Goal: Navigation & Orientation: Understand site structure

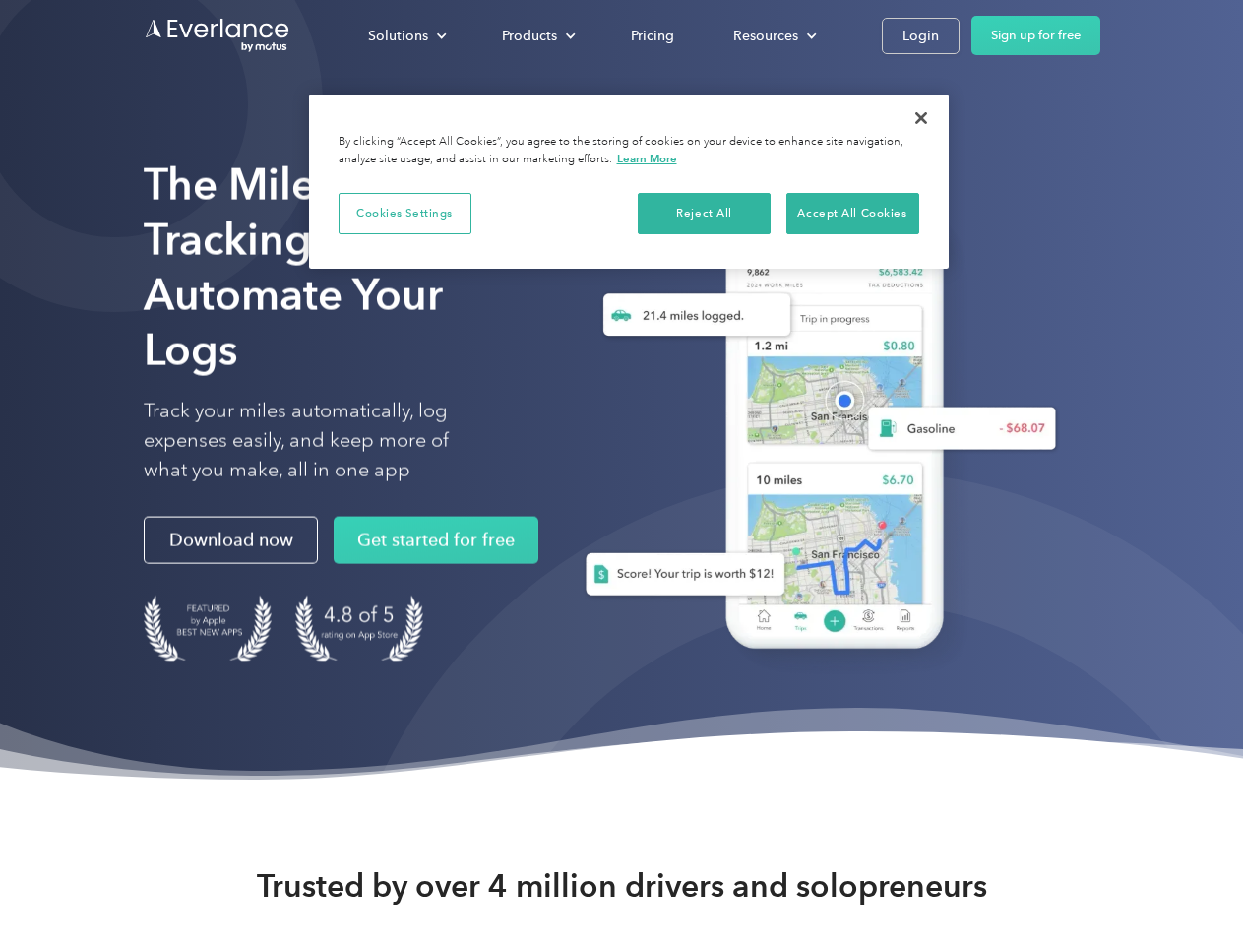
click at [406, 35] on div "Solutions" at bounding box center [398, 36] width 60 height 25
click at [536, 35] on div "Products" at bounding box center [529, 36] width 55 height 25
click at [773, 35] on div "Resources" at bounding box center [765, 36] width 65 height 25
click at [404, 213] on button "Cookies Settings" at bounding box center [405, 213] width 133 height 41
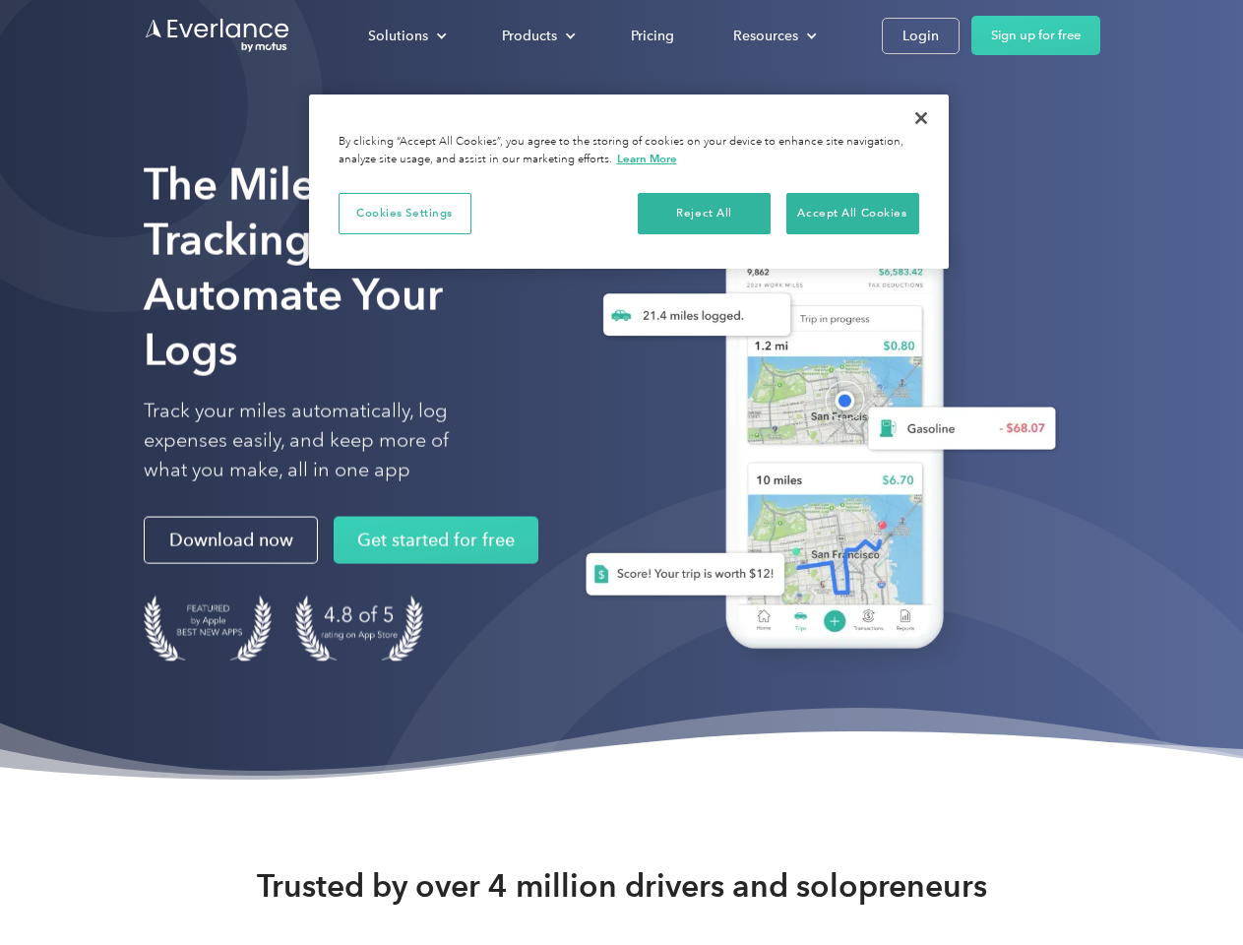
click at [0, 0] on div "When you visit any website, it may store or retrieve information on your browse…" at bounding box center [0, 0] width 0 height 0
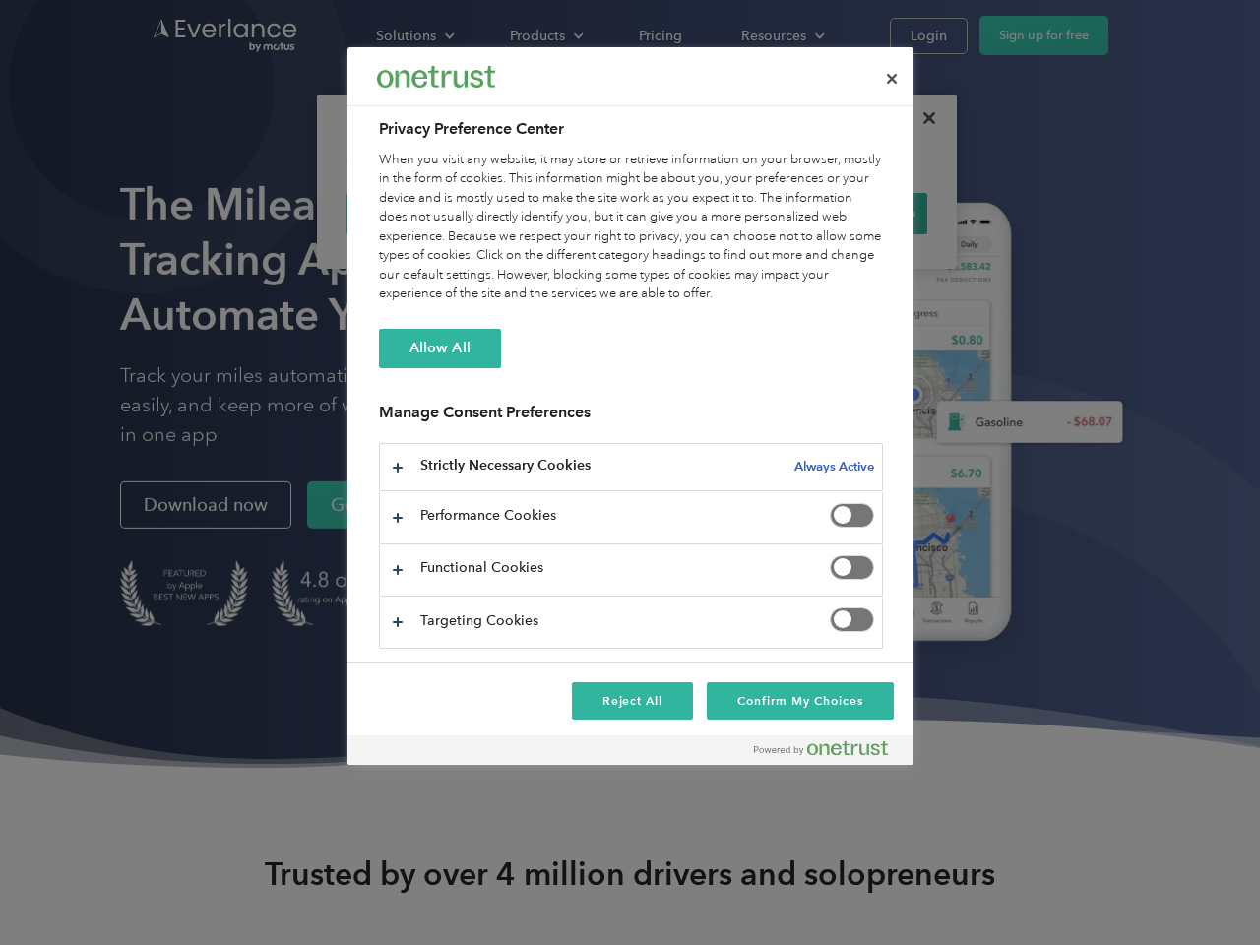
click at [852, 213] on div "When you visit any website, it may store or retrieve information on your browse…" at bounding box center [631, 228] width 504 height 154
click at [921, 118] on div at bounding box center [630, 472] width 1260 height 945
